Goal: Task Accomplishment & Management: Complete application form

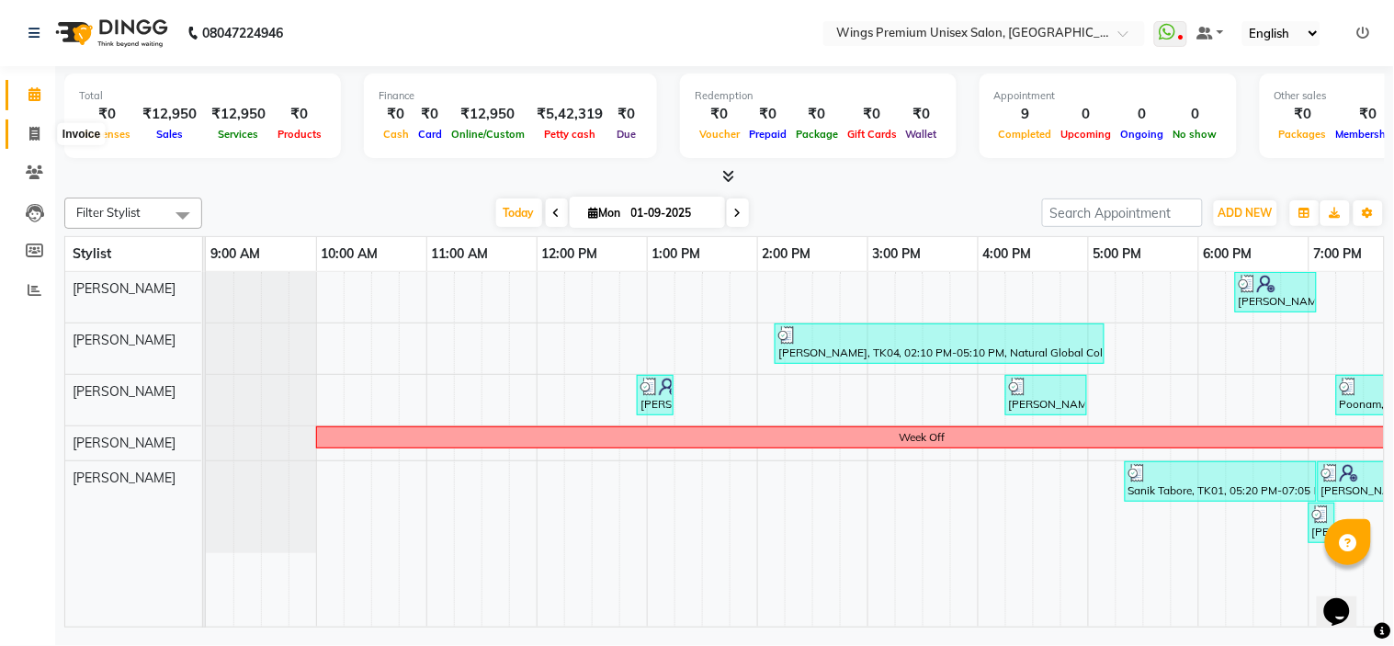
click at [41, 125] on span at bounding box center [34, 134] width 32 height 21
select select "service"
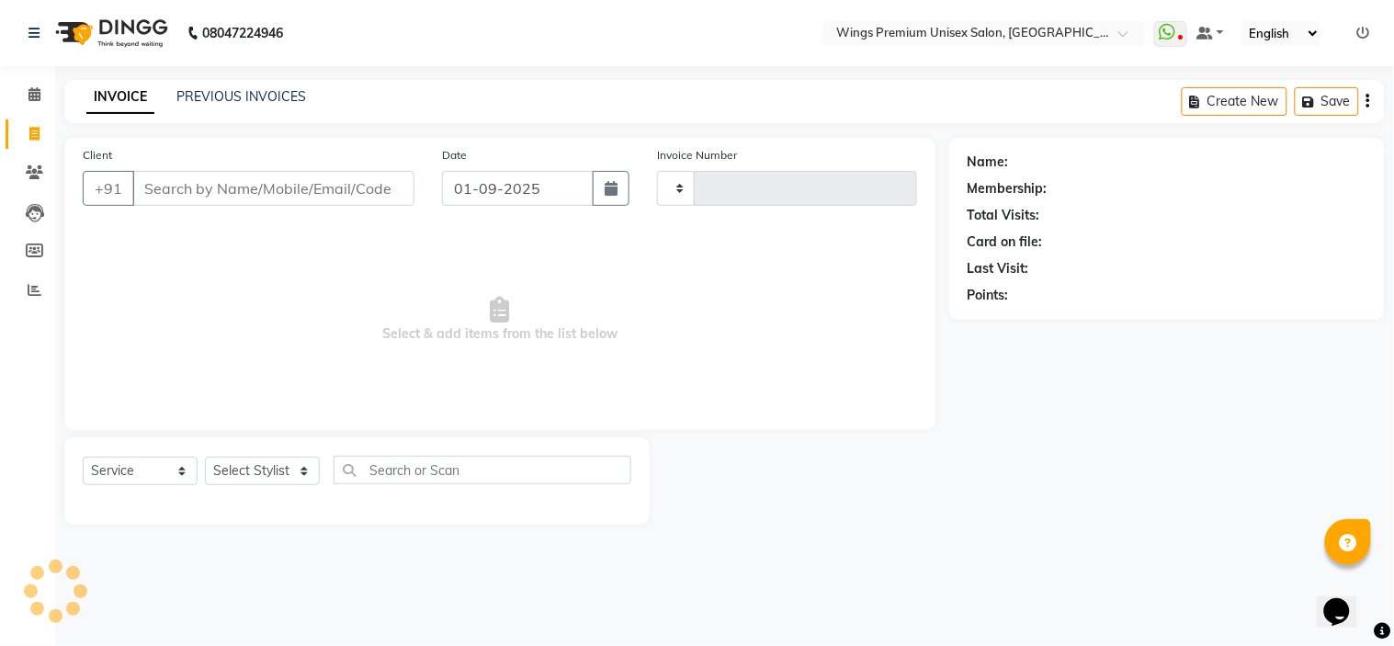
type input "1232"
select select "674"
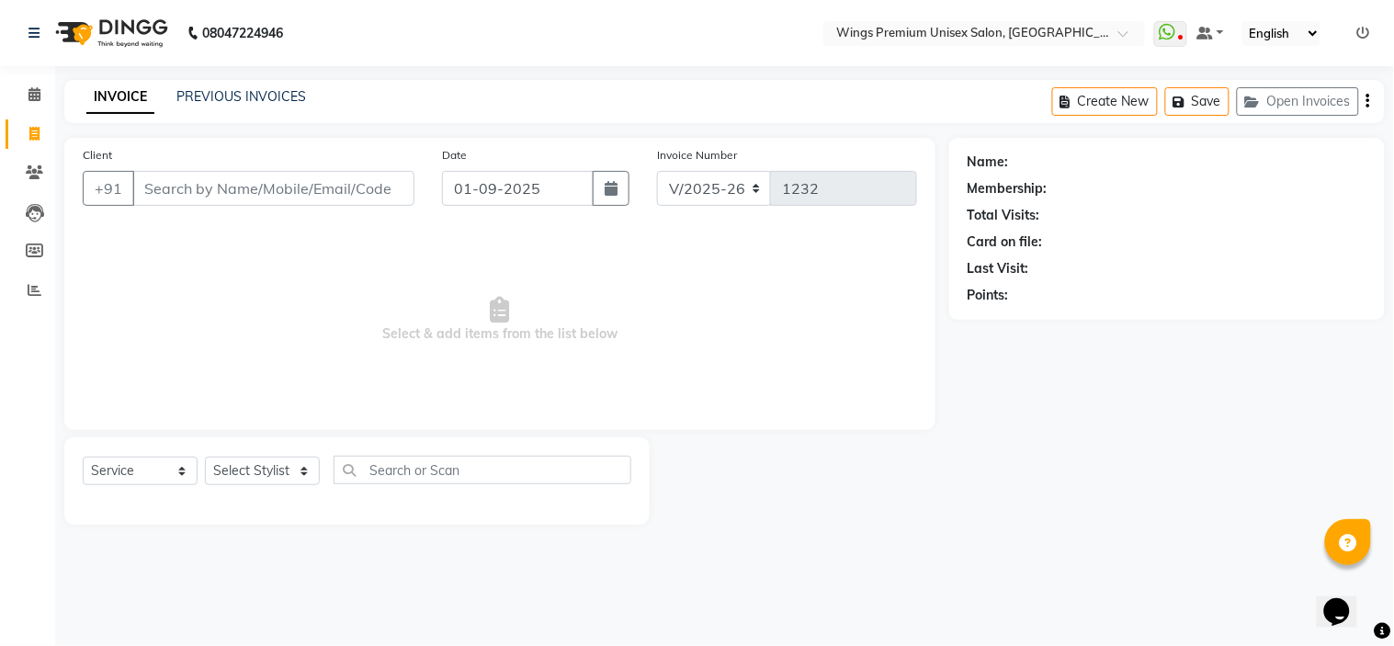
click at [219, 184] on input "Client" at bounding box center [273, 188] width 282 height 35
click at [251, 465] on select "Select Stylist [PERSON_NAME] [PERSON_NAME] Front Desk [PERSON_NAME] Shruti Pand…" at bounding box center [262, 471] width 115 height 28
select select "9977"
click at [205, 458] on select "Select Stylist [PERSON_NAME] [PERSON_NAME] Front Desk [PERSON_NAME] Shruti Pand…" at bounding box center [262, 471] width 115 height 28
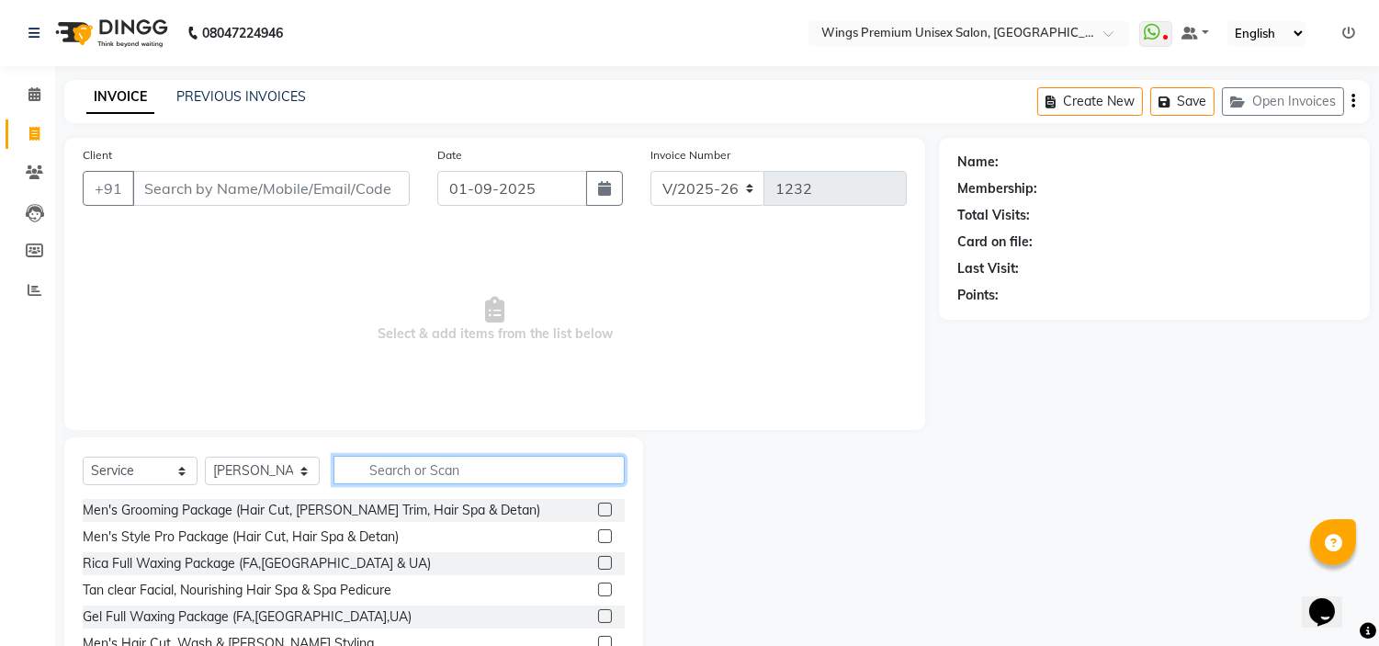
click at [413, 456] on input "text" at bounding box center [478, 470] width 291 height 28
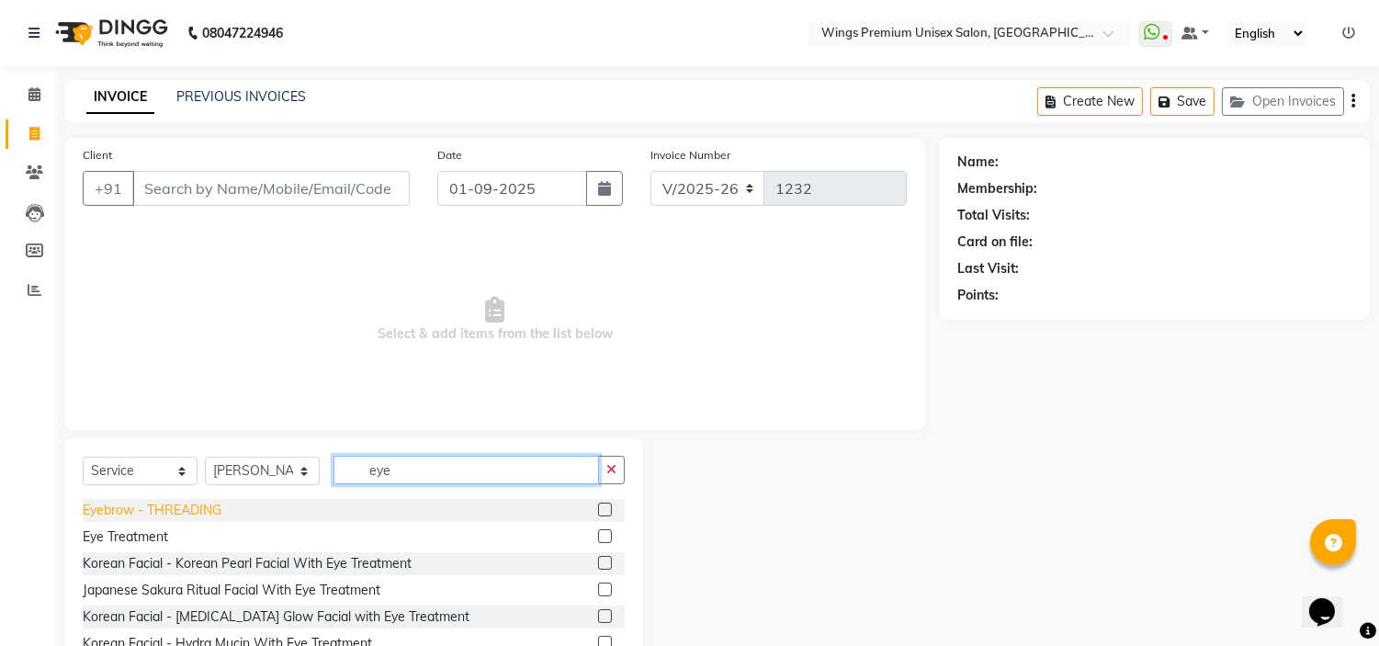
type input "eye"
click at [207, 514] on div "Eyebrow - THREADING" at bounding box center [152, 510] width 139 height 19
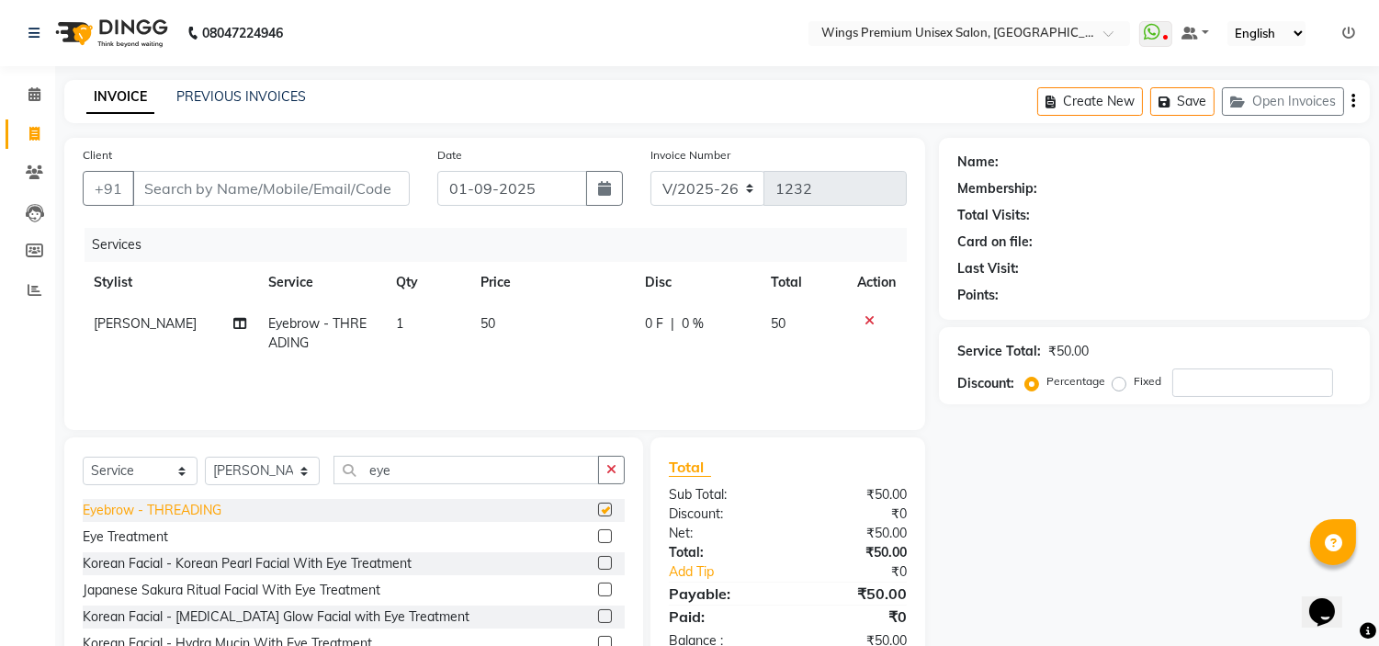
checkbox input "false"
click at [218, 181] on input "Client" at bounding box center [270, 188] width 277 height 35
type input "7"
type input "0"
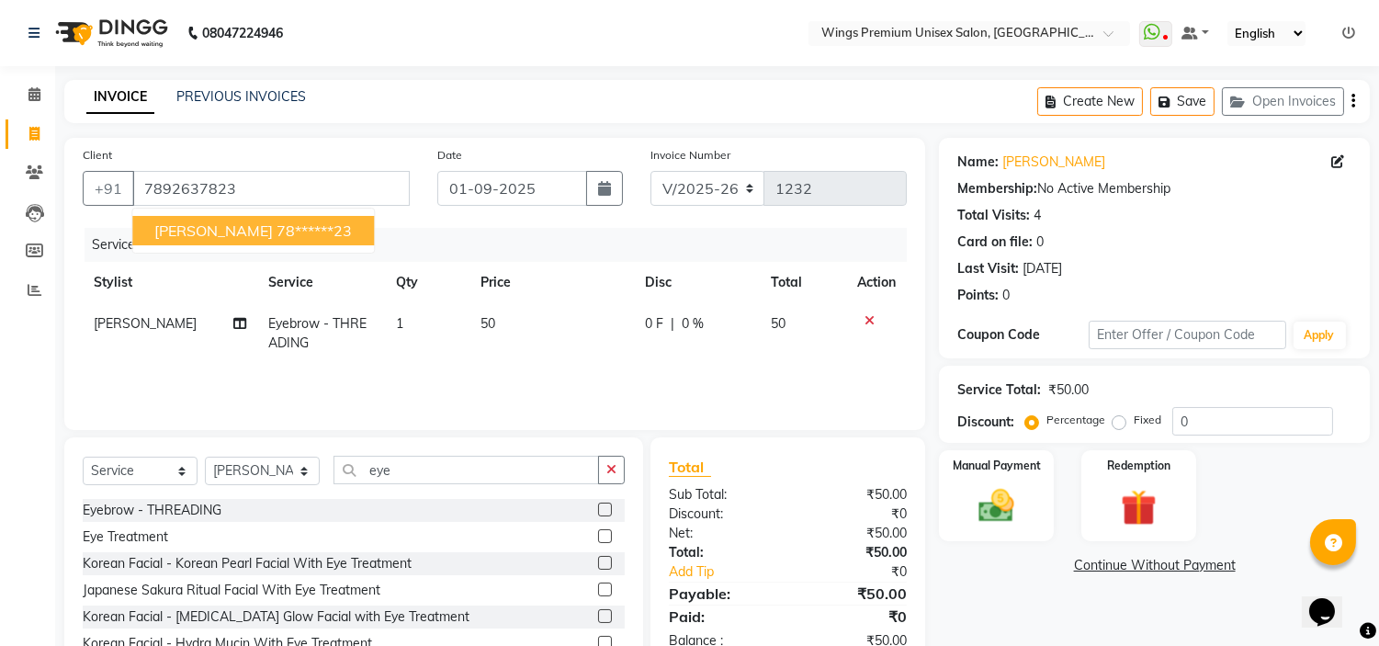
click at [277, 232] on ngb-highlight "78******23" at bounding box center [314, 230] width 75 height 18
type input "78******23"
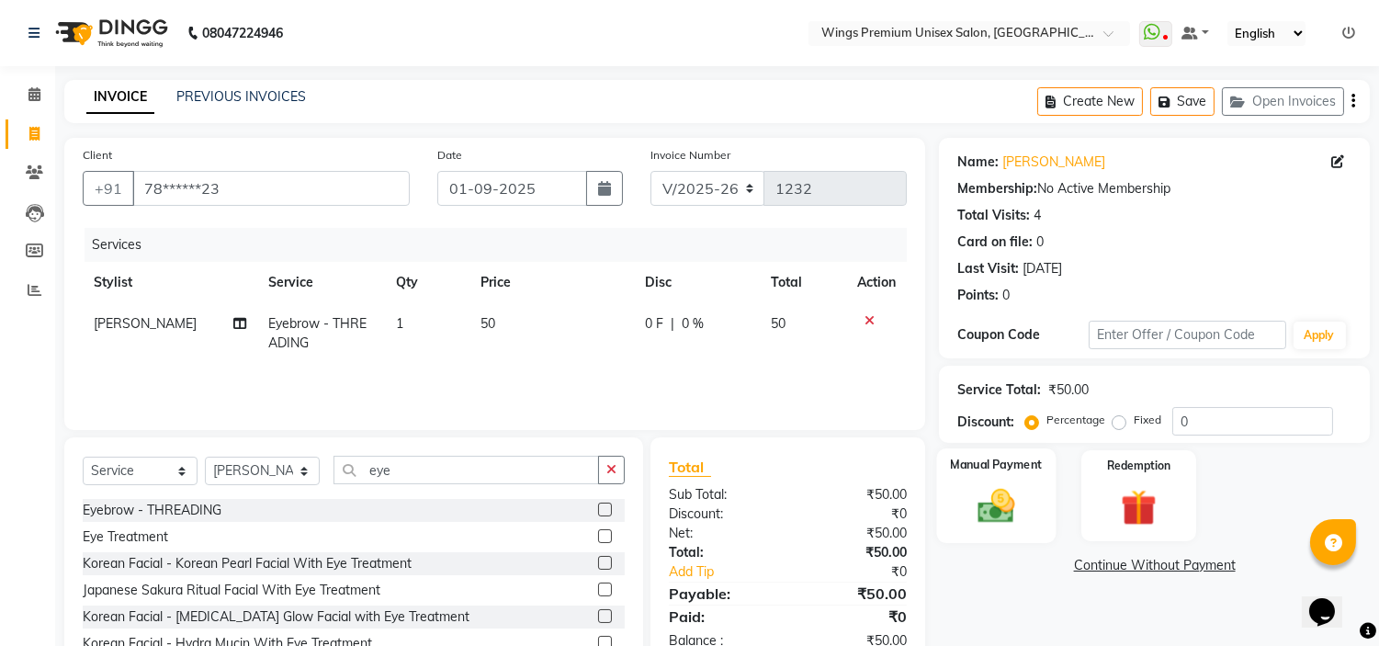
click at [997, 503] on img at bounding box center [996, 506] width 61 height 43
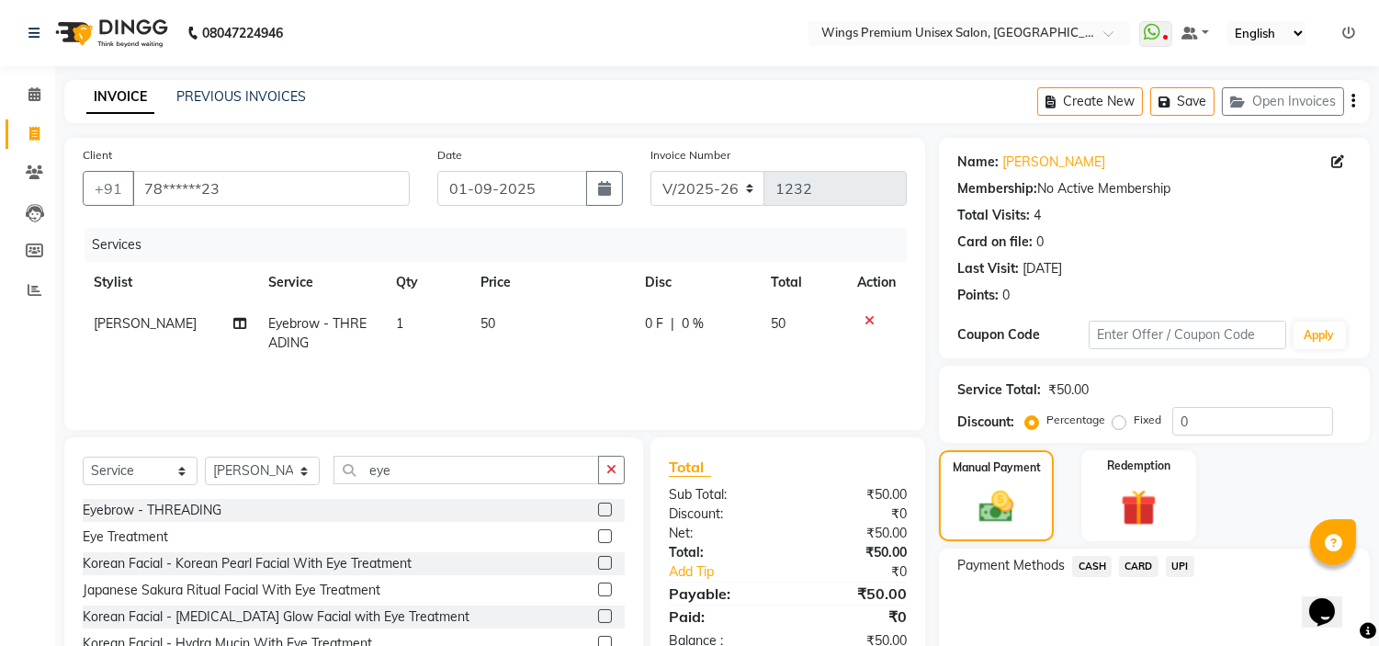
scroll to position [76, 0]
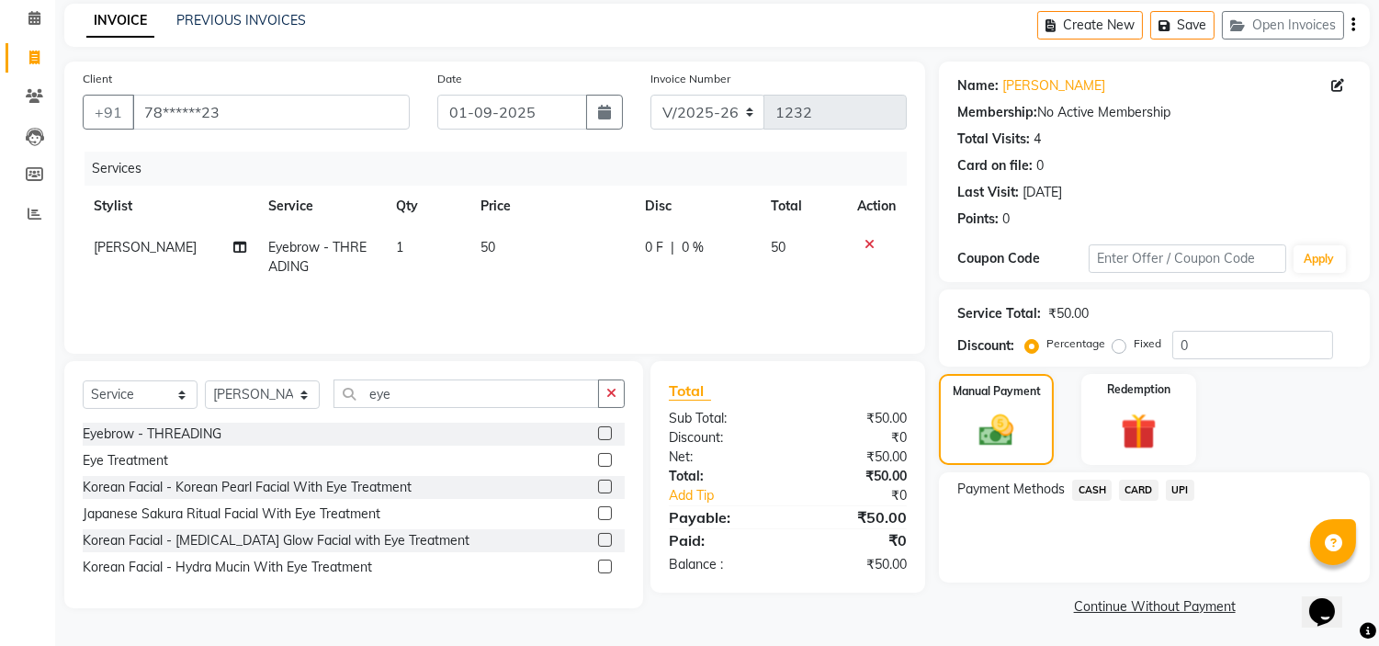
click at [1185, 481] on span "UPI" at bounding box center [1180, 490] width 28 height 21
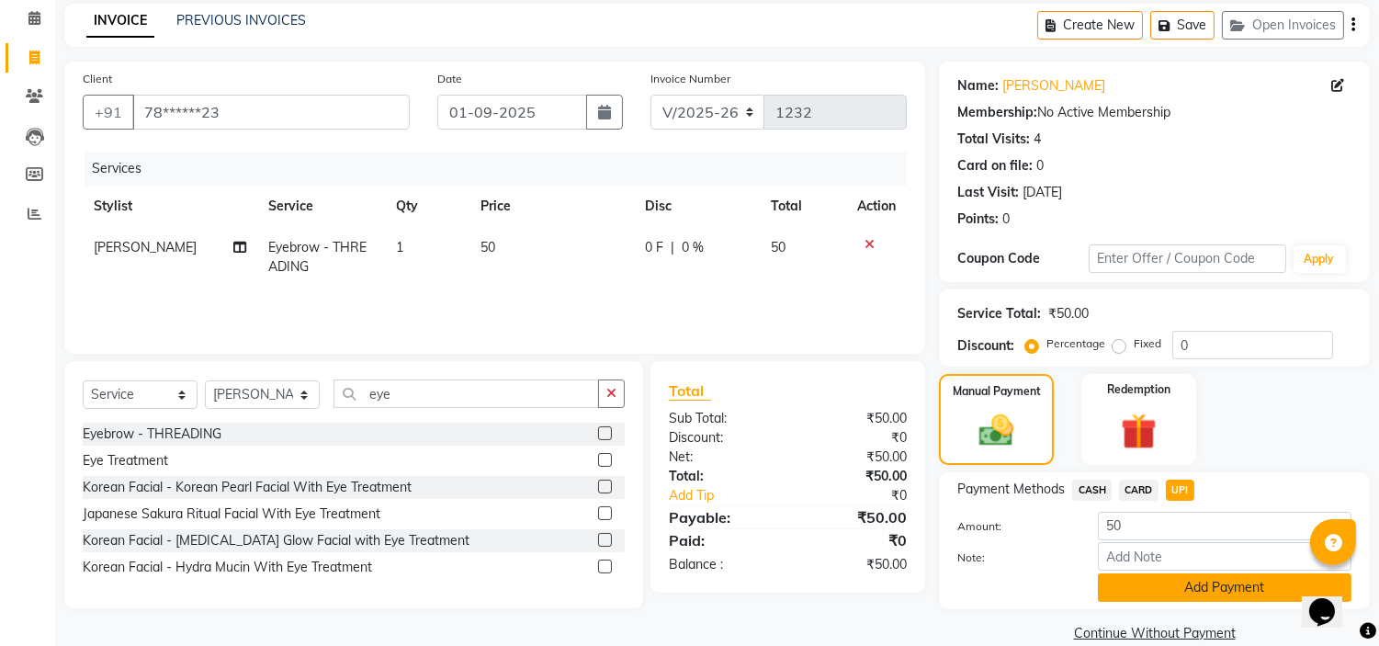
click at [1215, 574] on button "Add Payment" at bounding box center [1225, 587] width 254 height 28
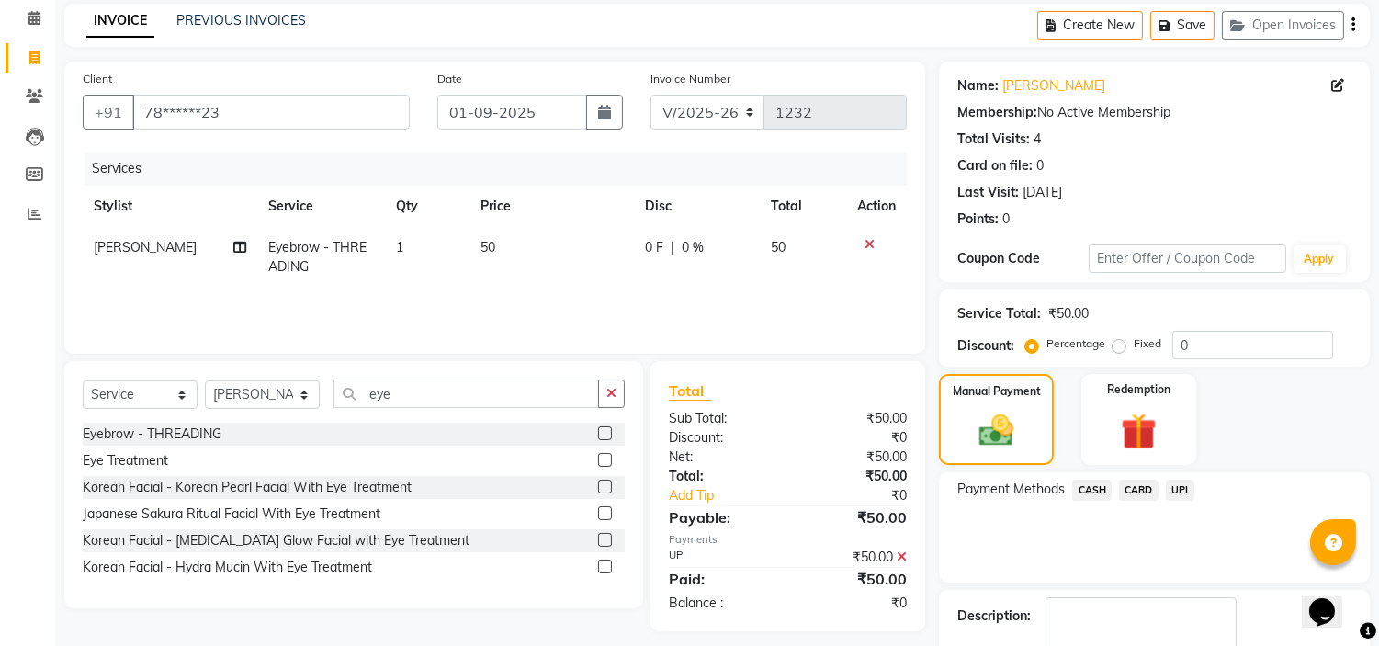
scroll to position [180, 0]
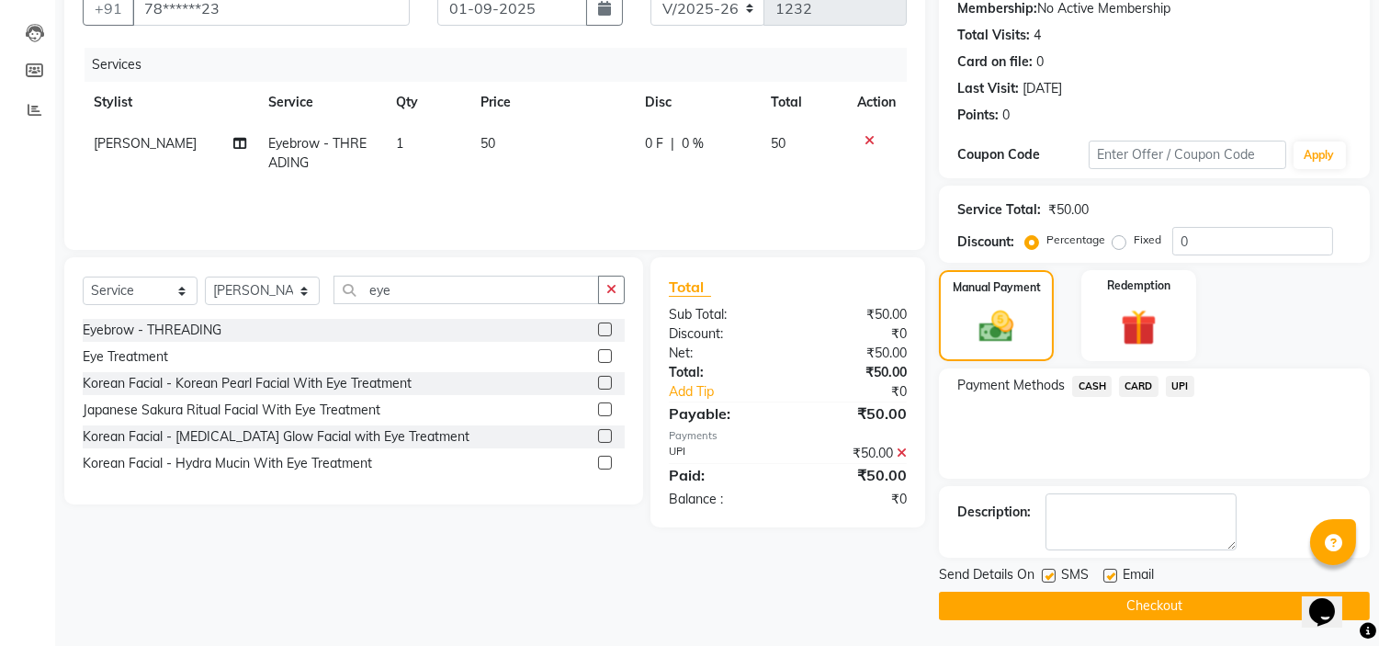
click at [1140, 607] on button "Checkout" at bounding box center [1154, 606] width 431 height 28
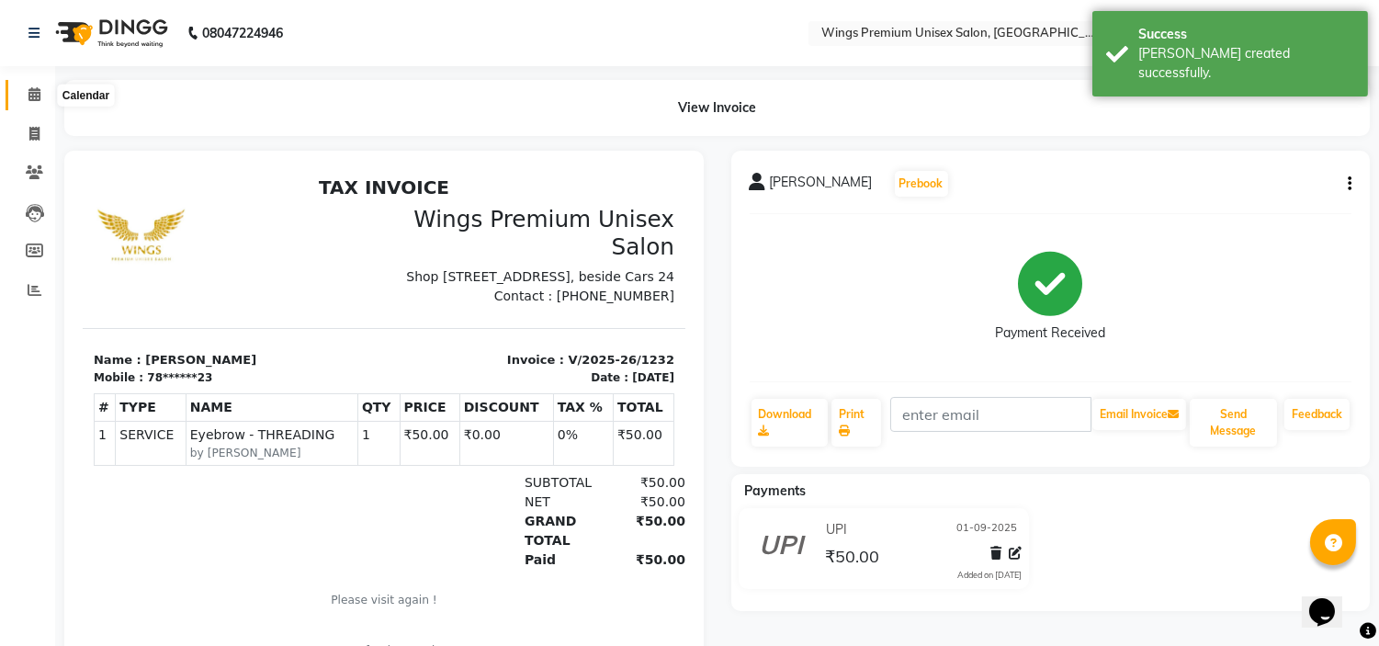
click at [32, 92] on icon at bounding box center [34, 94] width 12 height 14
